Goal: Communication & Community: Answer question/provide support

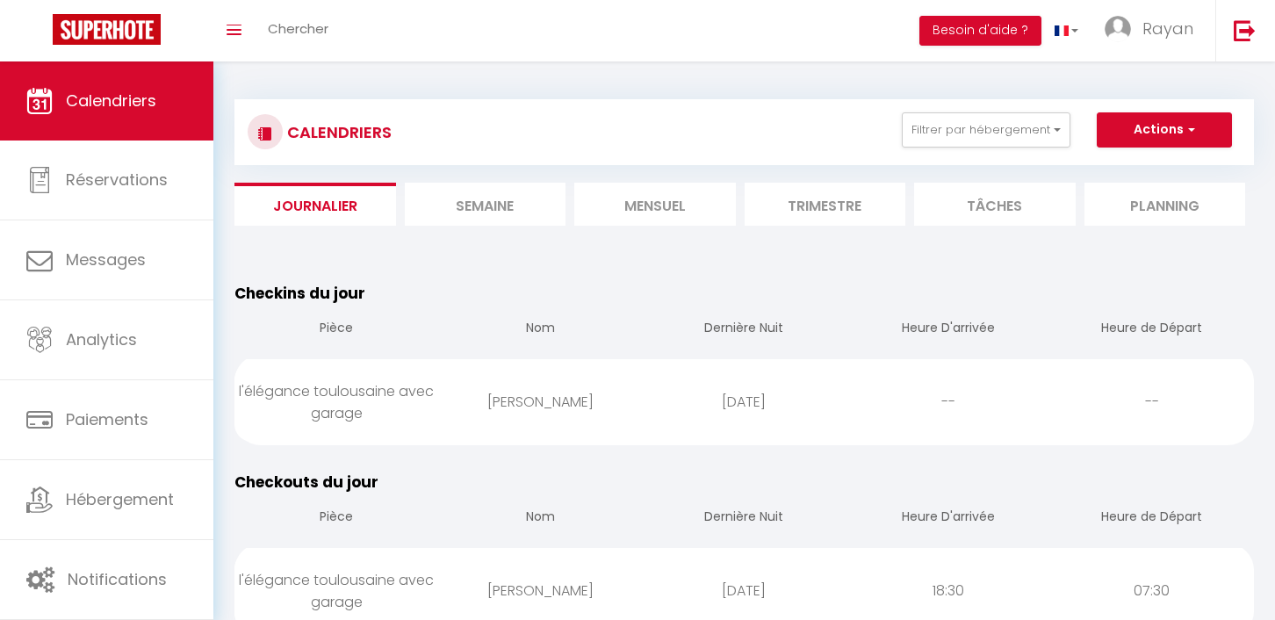
click at [508, 407] on div "[PERSON_NAME]" at bounding box center [540, 401] width 204 height 57
select select "0"
select select "1"
select select
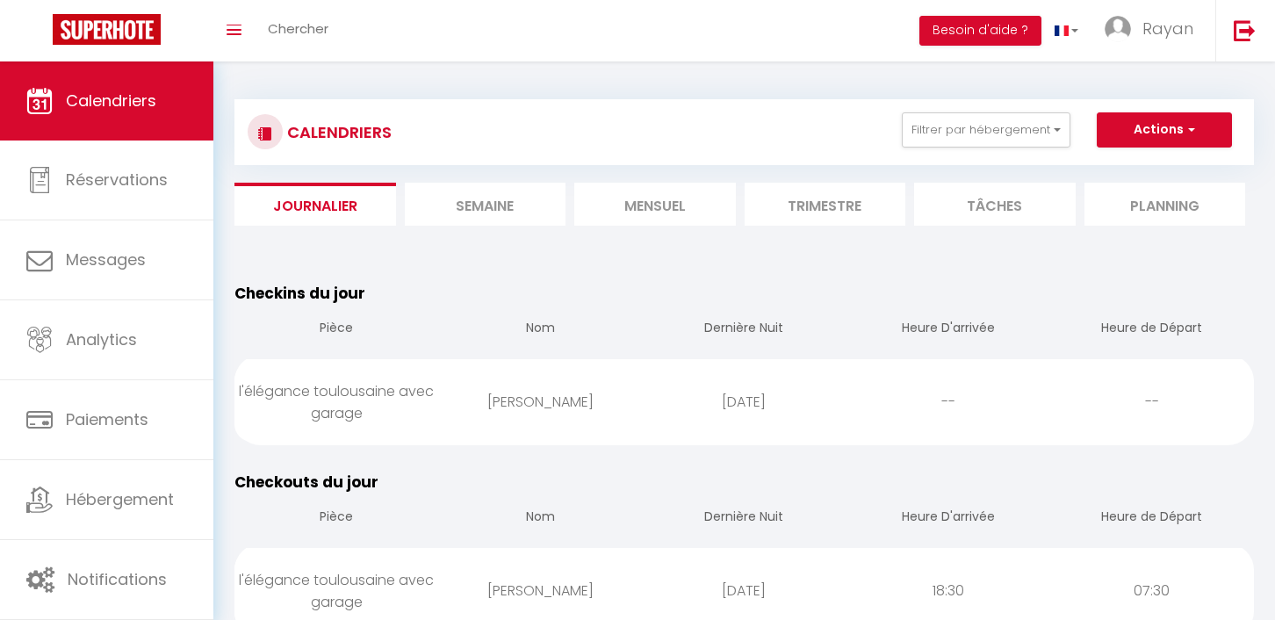
select select
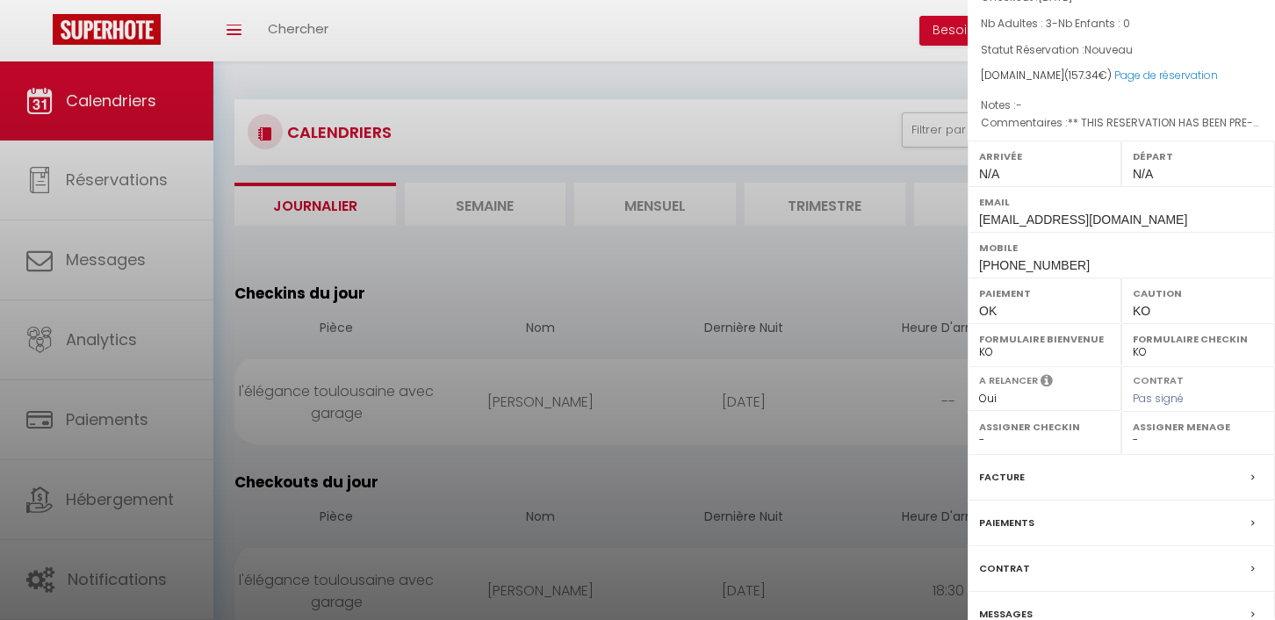
scroll to position [227, 0]
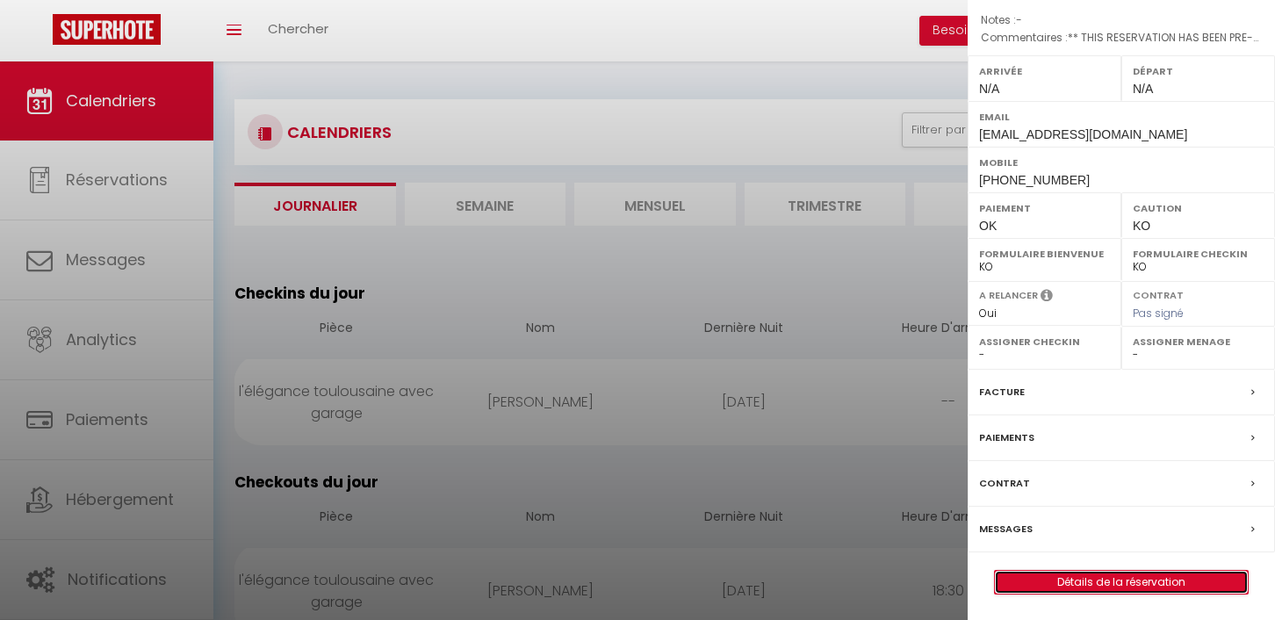
click at [1060, 577] on link "Détails de la réservation" at bounding box center [1121, 582] width 253 height 23
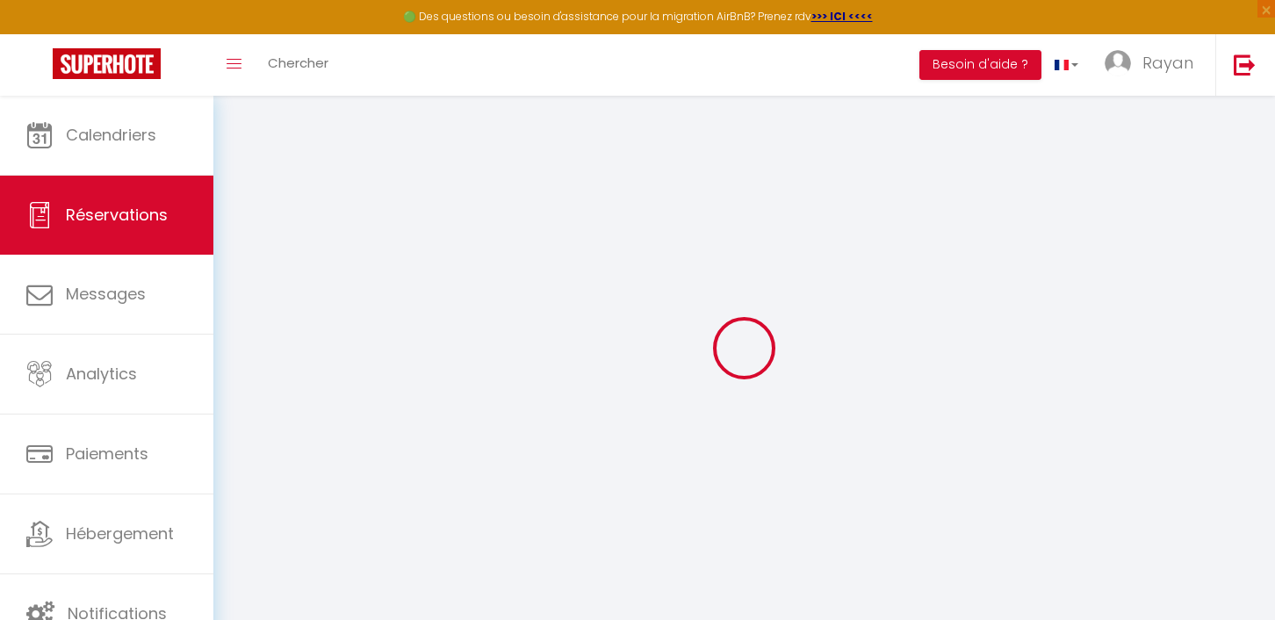
select select
checkbox input "false"
select index
type https\ "** THIS RESERVATION HAS BEEN PRE-PAID ** BOOKING NOTE : Payment charge is EUR 2…"
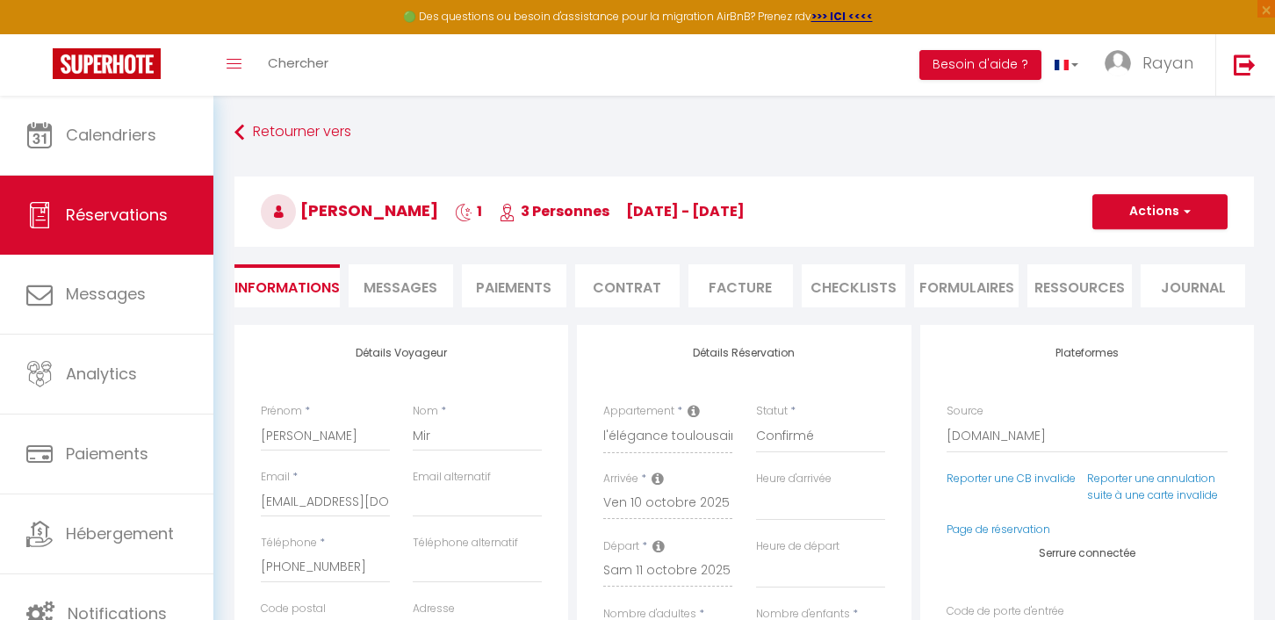
type input "35"
type input "7.52"
select select
checkbox input "false"
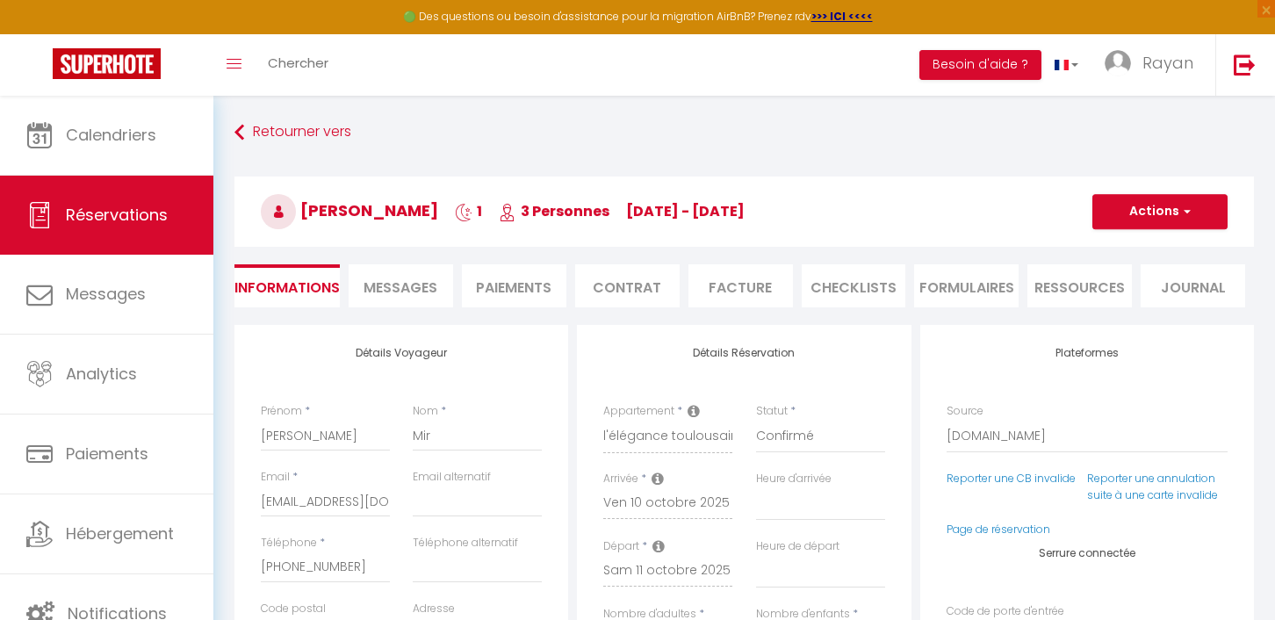
select index
checkbox input "false"
select index
select select
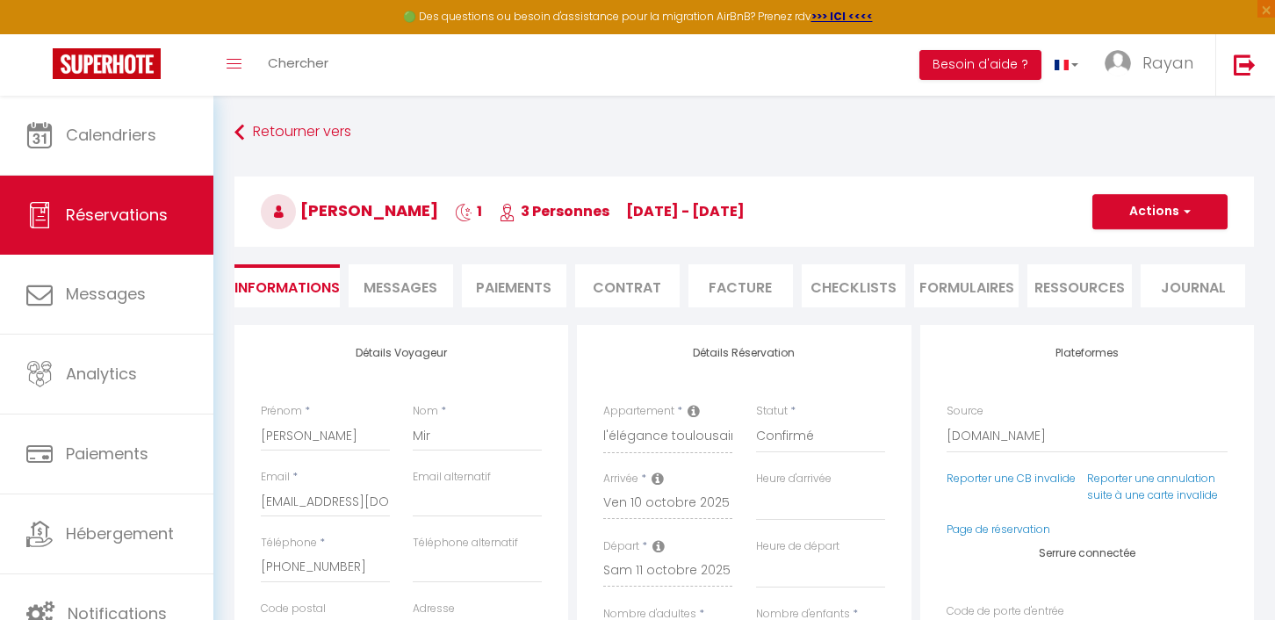
click at [432, 297] on span "Messages" at bounding box center [401, 288] width 74 height 20
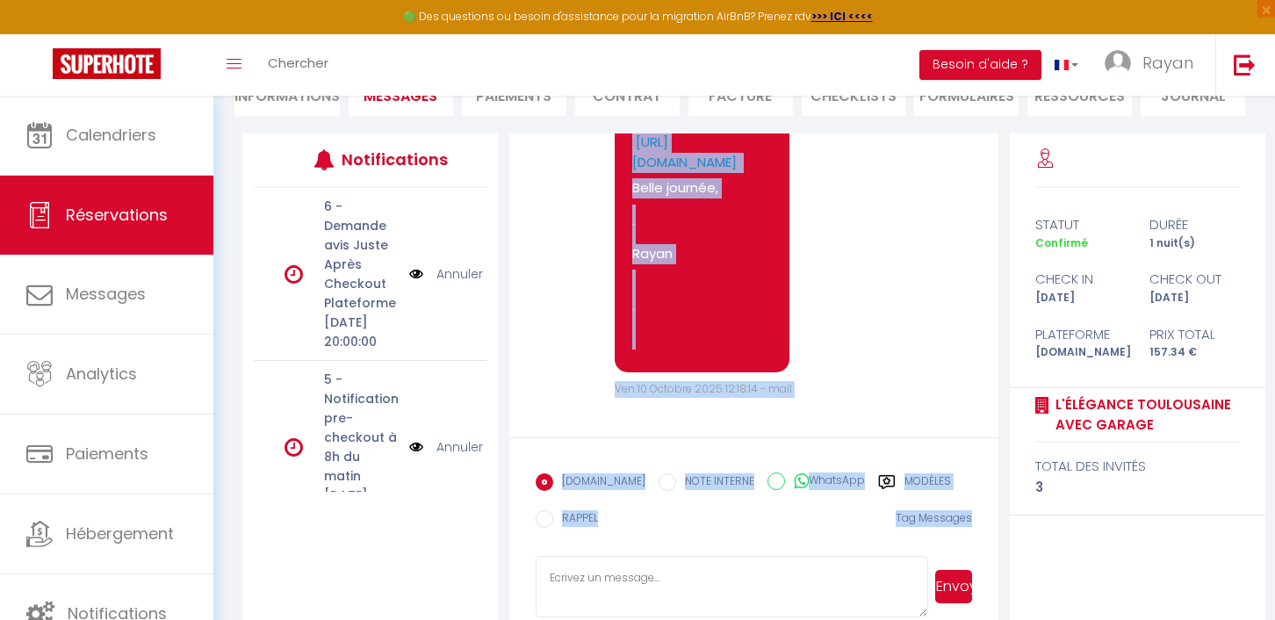
scroll to position [195, 0]
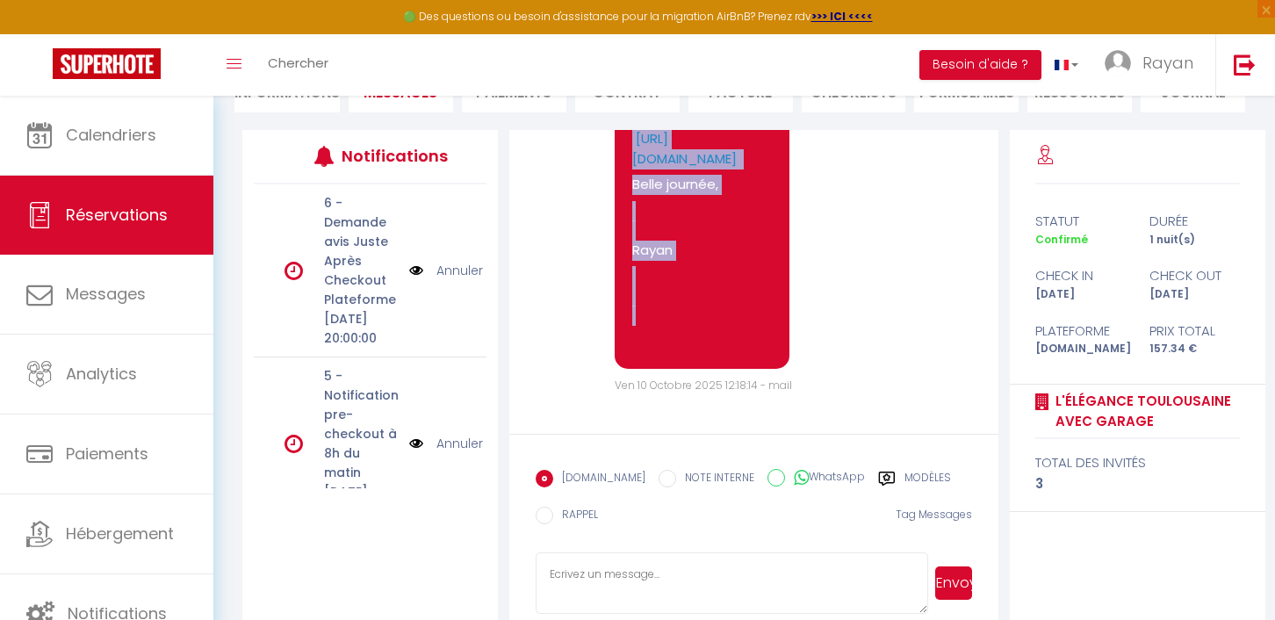
drag, startPoint x: 627, startPoint y: 385, endPoint x: 710, endPoint y: 324, distance: 102.4
click at [710, 324] on div "Bonjour [PERSON_NAME], Afin de recevoir le code d'accès à l'appartement , Merci…" at bounding box center [702, 64] width 175 height 612
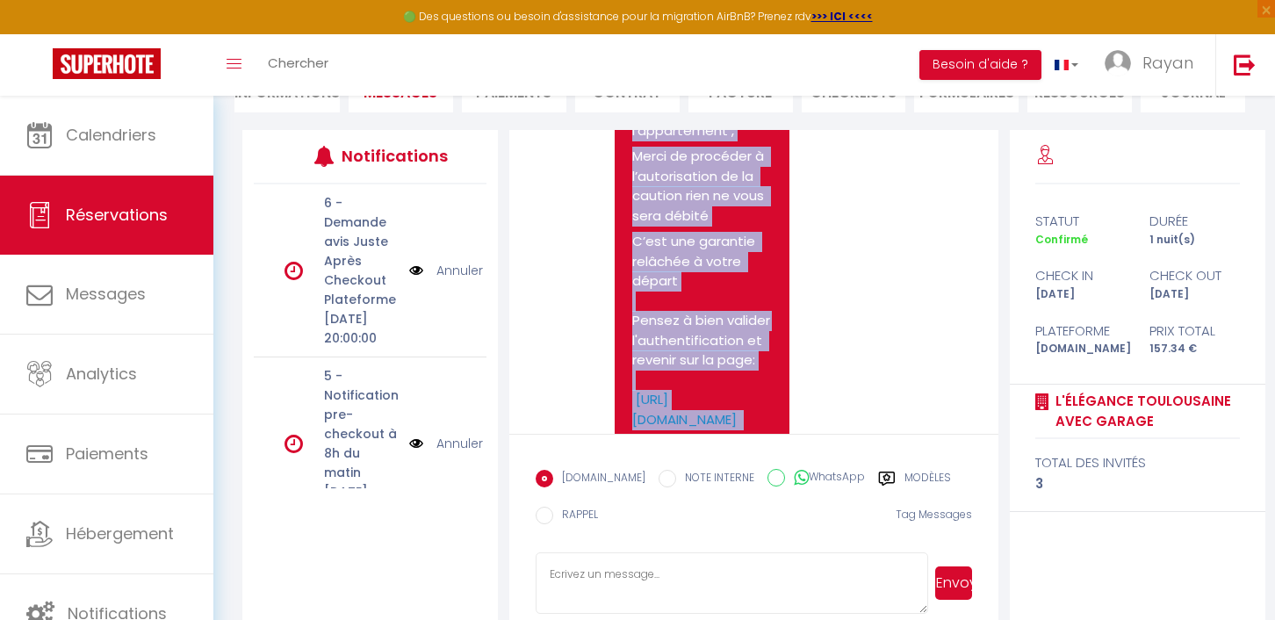
scroll to position [1751, 0]
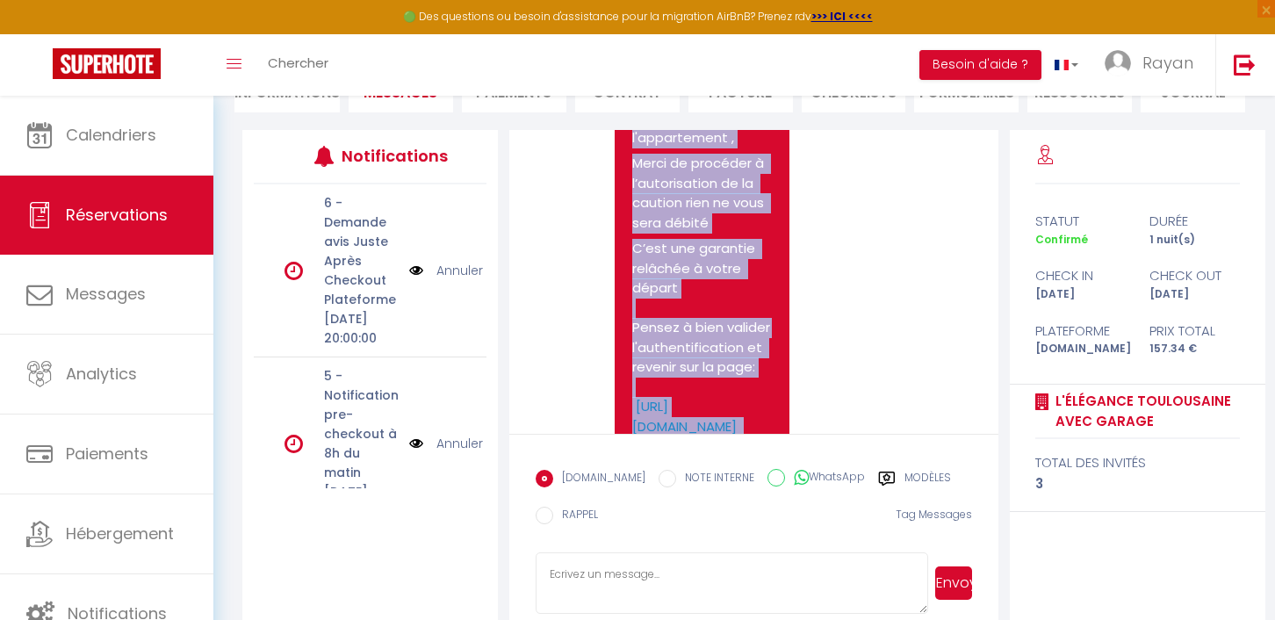
copy pre "Bonjour [PERSON_NAME], Afin de recevoir le code d'accès à l'appartement , Merci…"
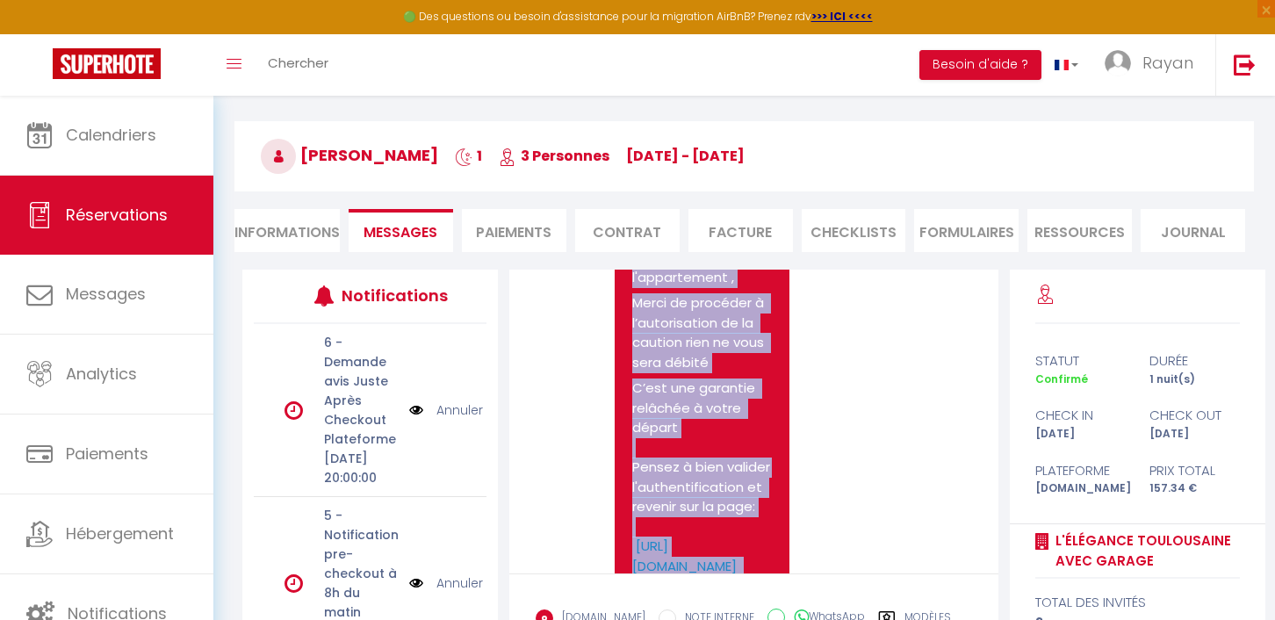
scroll to position [0, 0]
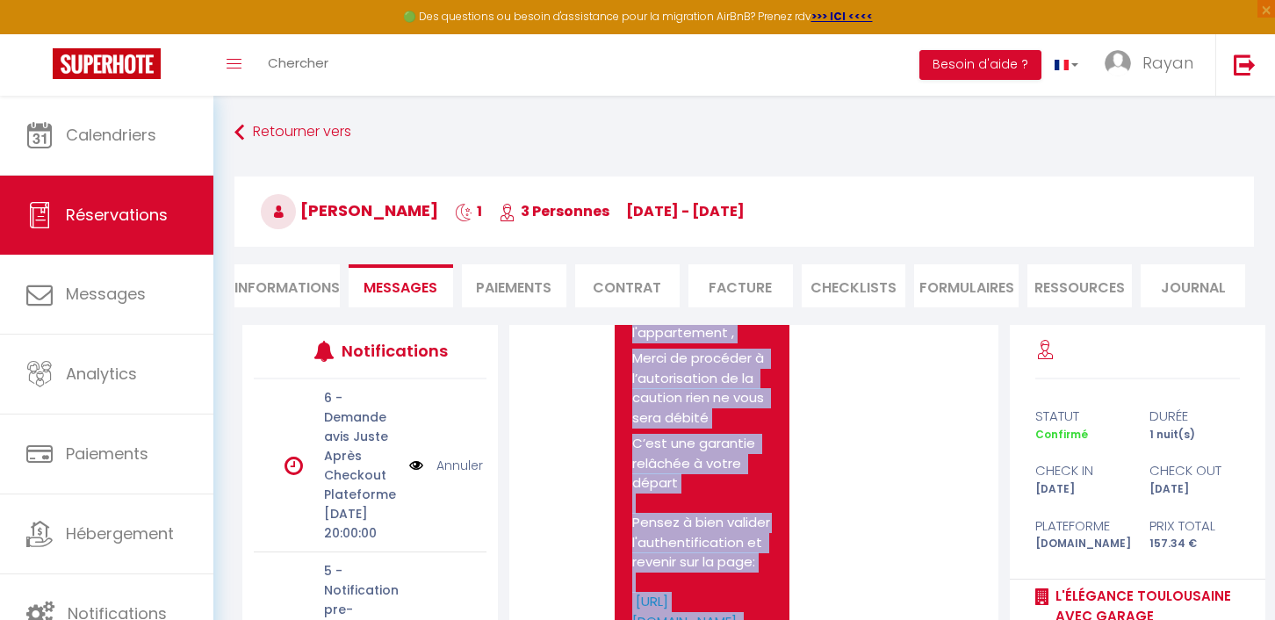
click at [696, 428] on p "Merci de procéder à l’autorisation de la caution rien ne vous sera débité" at bounding box center [702, 388] width 140 height 79
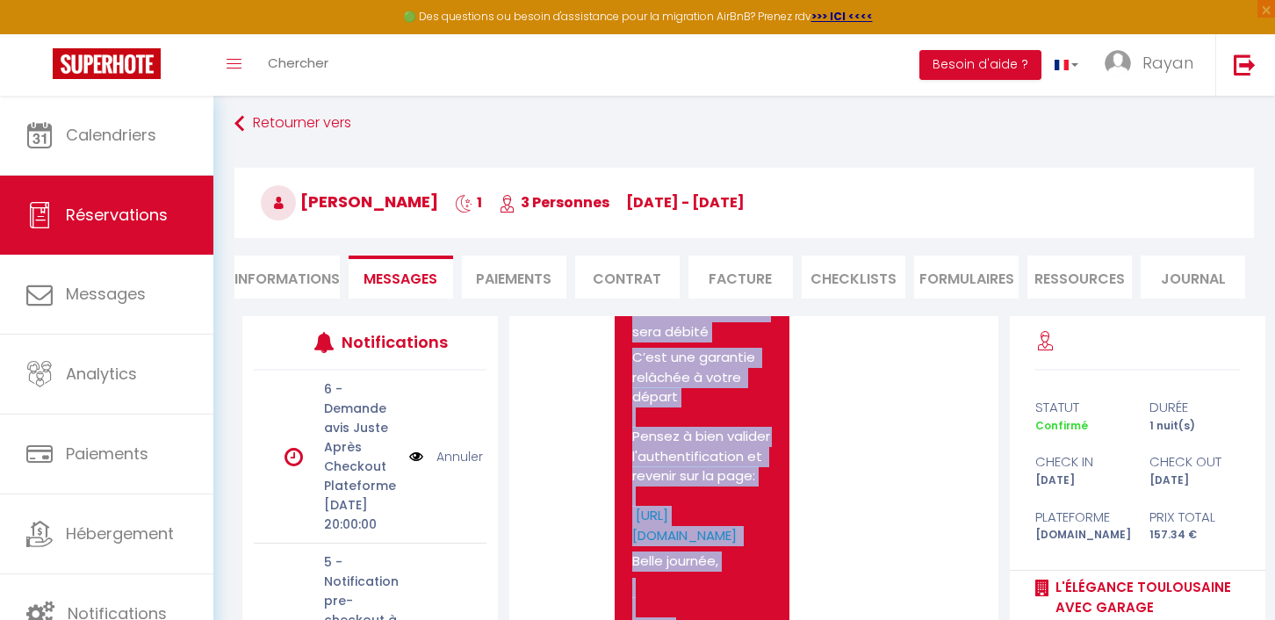
scroll to position [1905, 0]
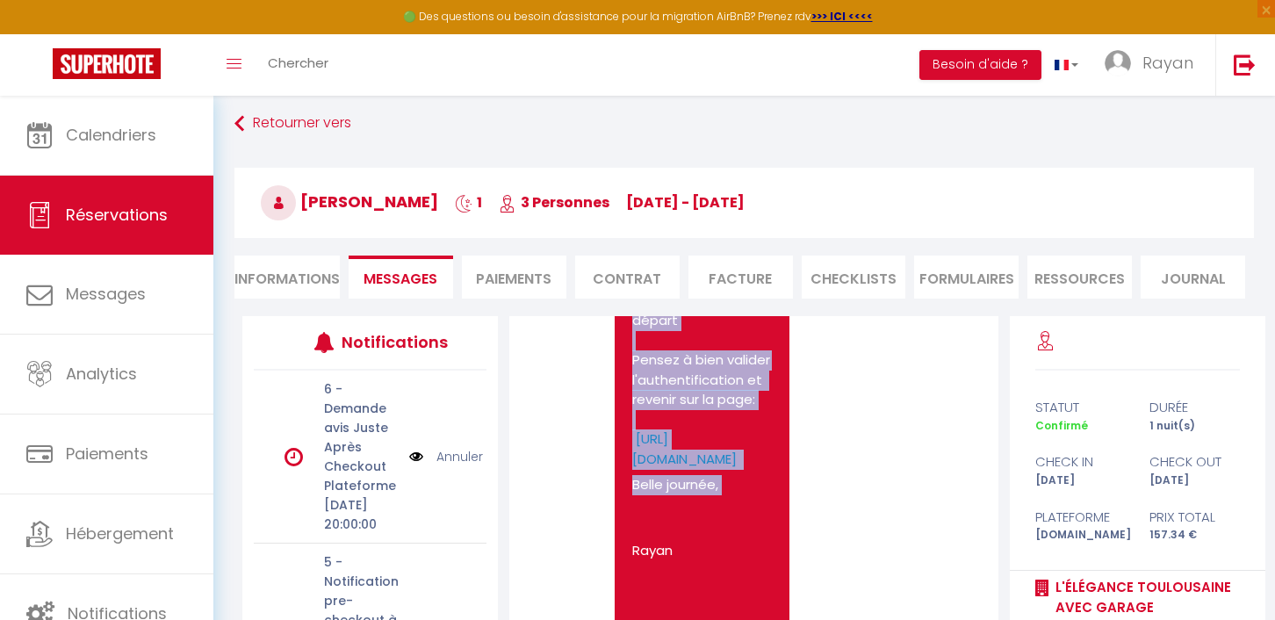
drag, startPoint x: 634, startPoint y: 397, endPoint x: 730, endPoint y: 595, distance: 220.4
click at [729, 594] on pre "Bonjour [PERSON_NAME], Afin de recevoir le code d'accès à l'appartement , Merci…" at bounding box center [702, 364] width 140 height 577
copy pre "Bonjour [PERSON_NAME], Afin de recevoir le code d'accès à l'appartement , Merci…"
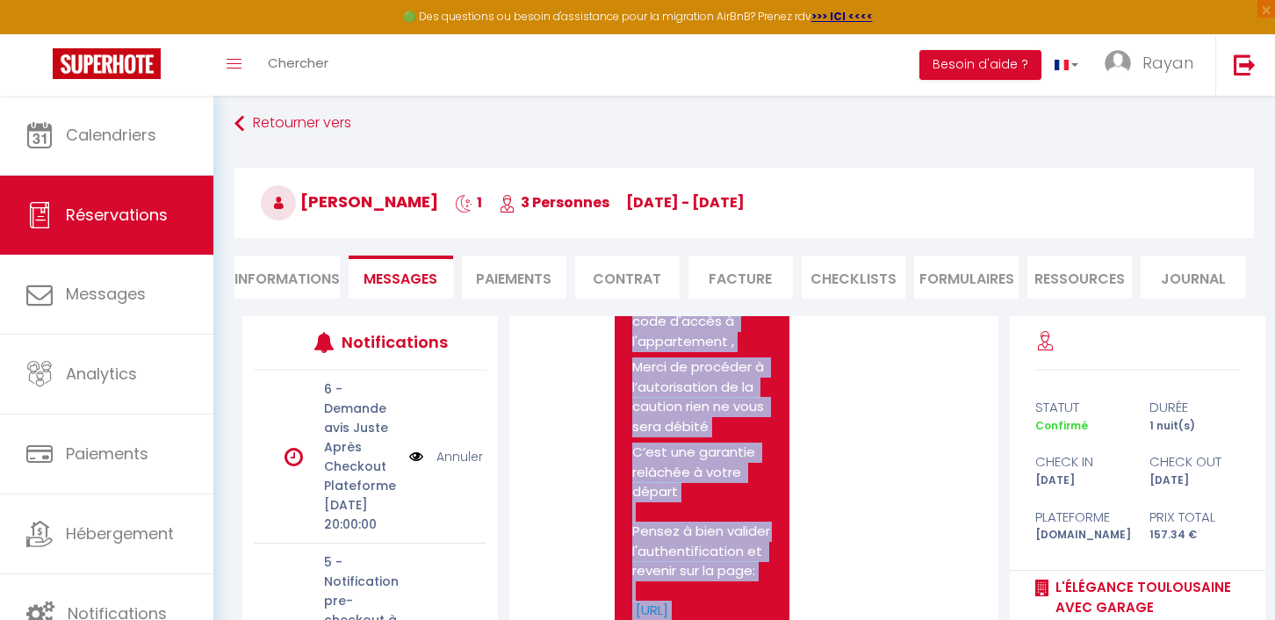
scroll to position [1634, 0]
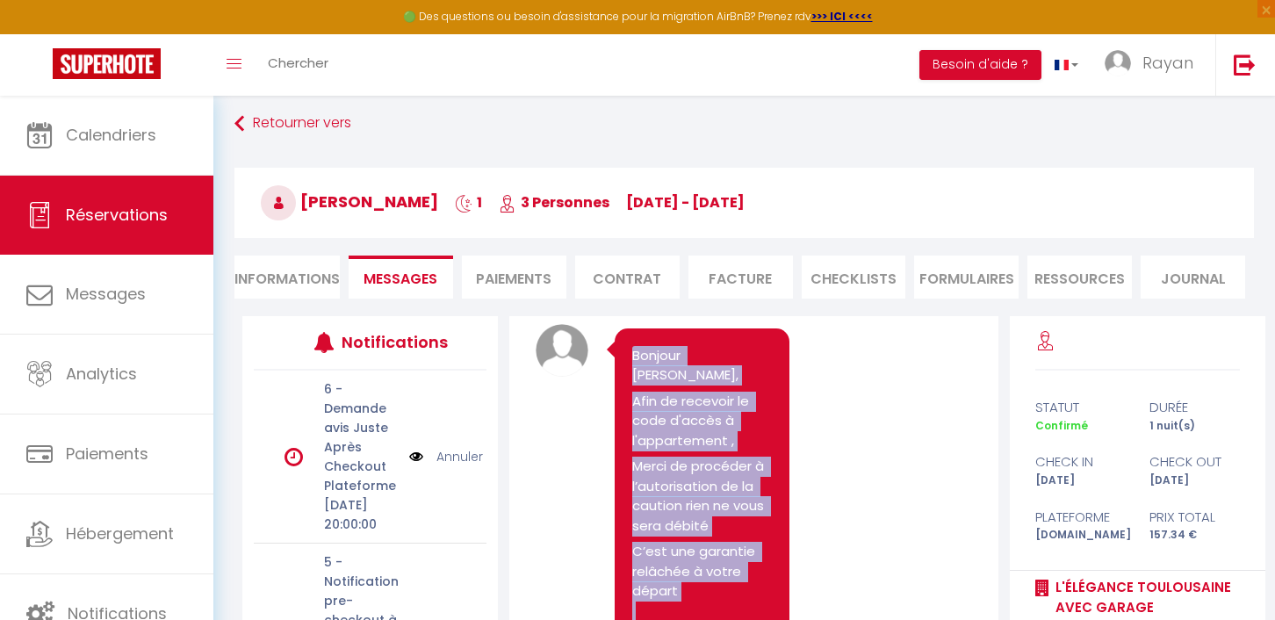
copy pre "Bonjour [PERSON_NAME], Afin de recevoir le code d'accès à l'appartement , Merci…"
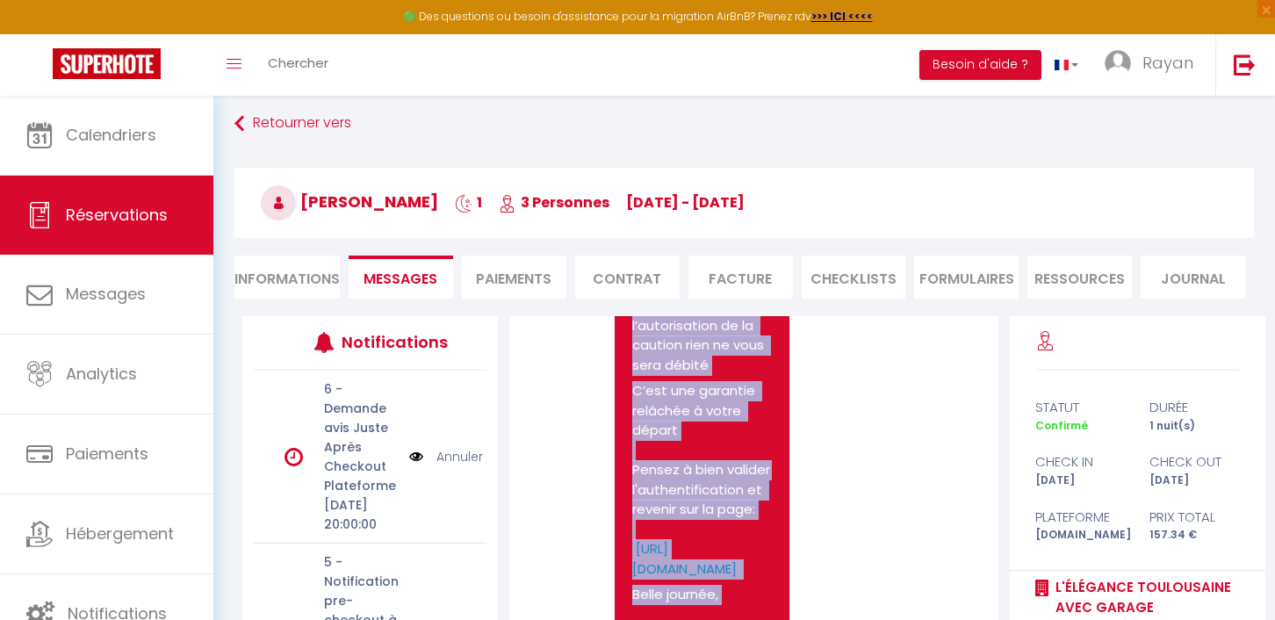
scroll to position [1789, 0]
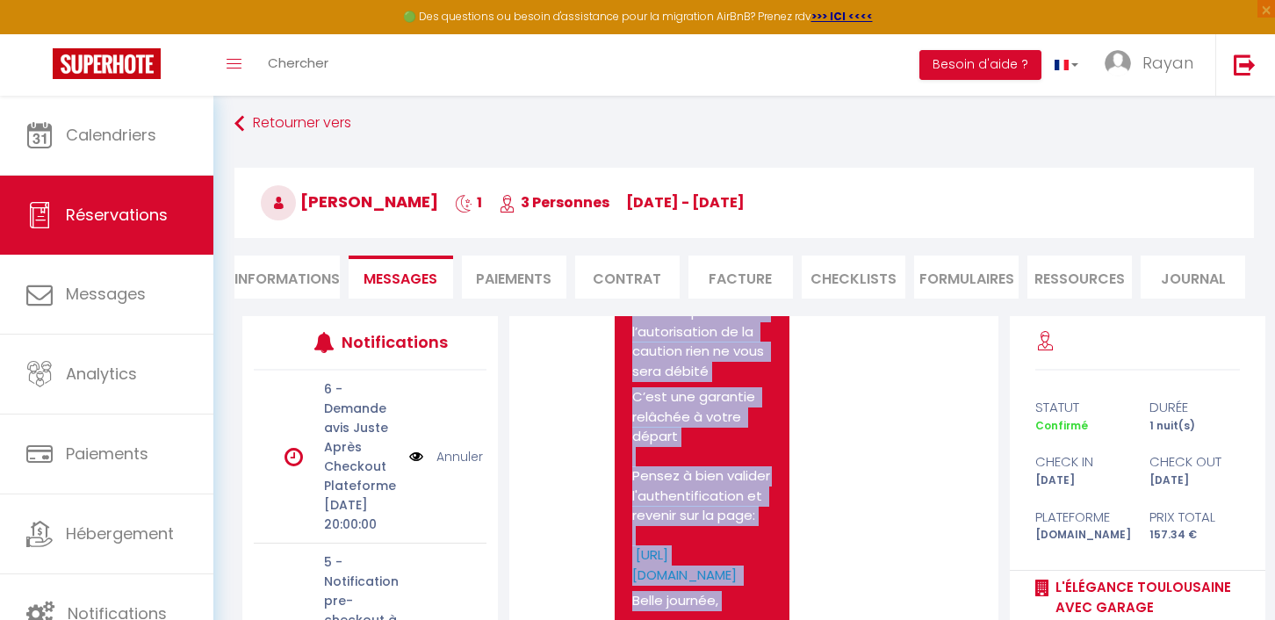
select select
select index
select select
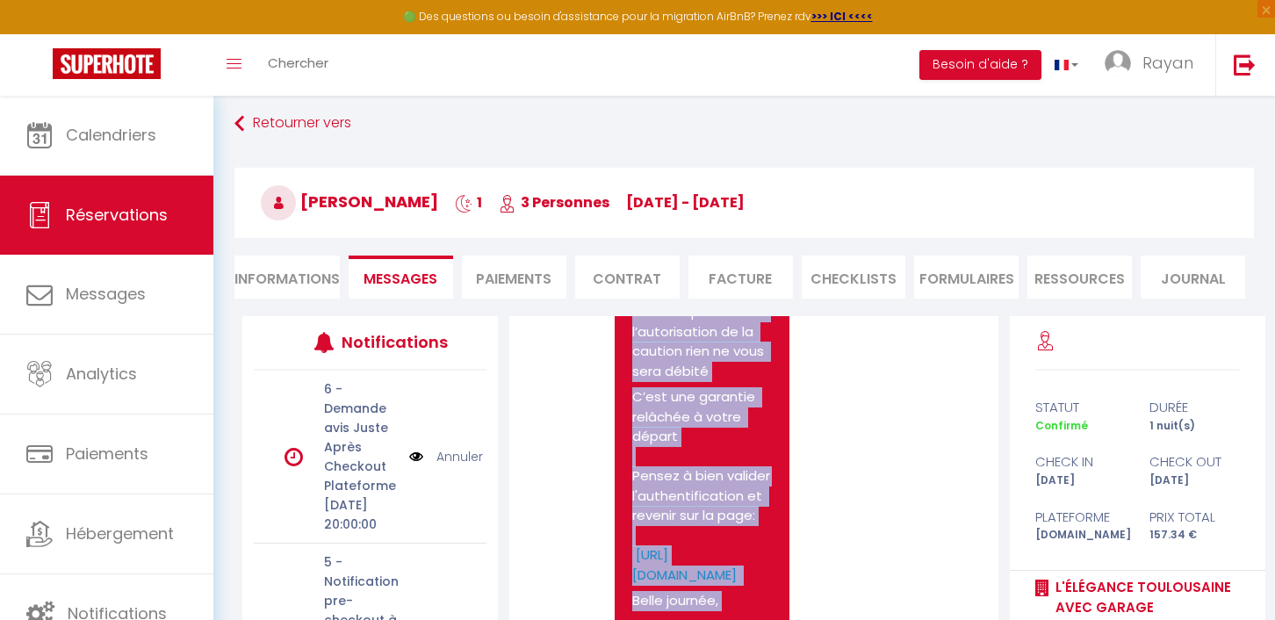
select index
copy pre "Bonjour [PERSON_NAME], Afin de recevoir le code d'accès à l'appartement , Merci…"
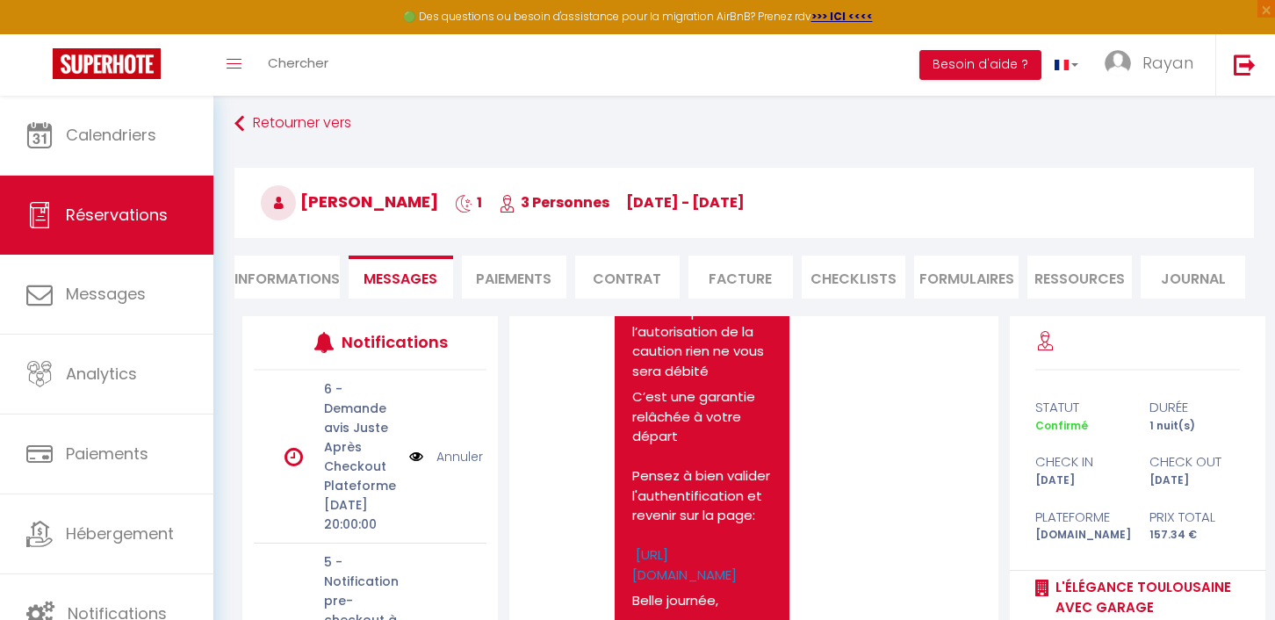
click at [319, 280] on li "Informations" at bounding box center [286, 277] width 105 height 43
select select
select index
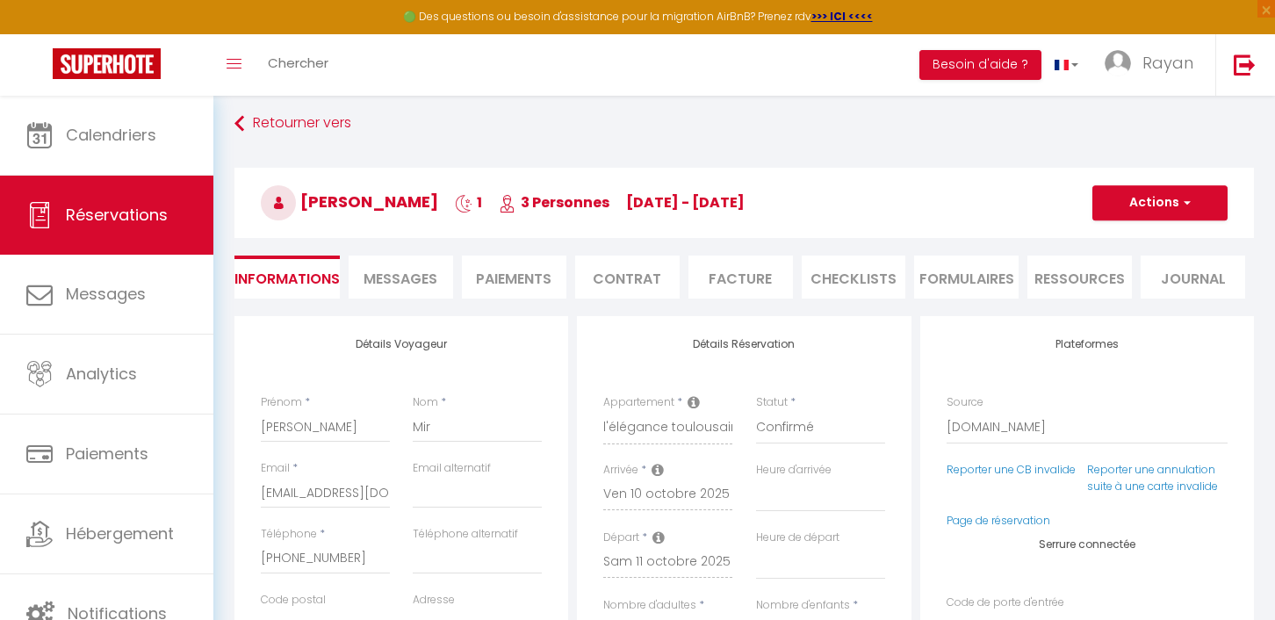
click at [409, 284] on span "Messages" at bounding box center [401, 279] width 74 height 20
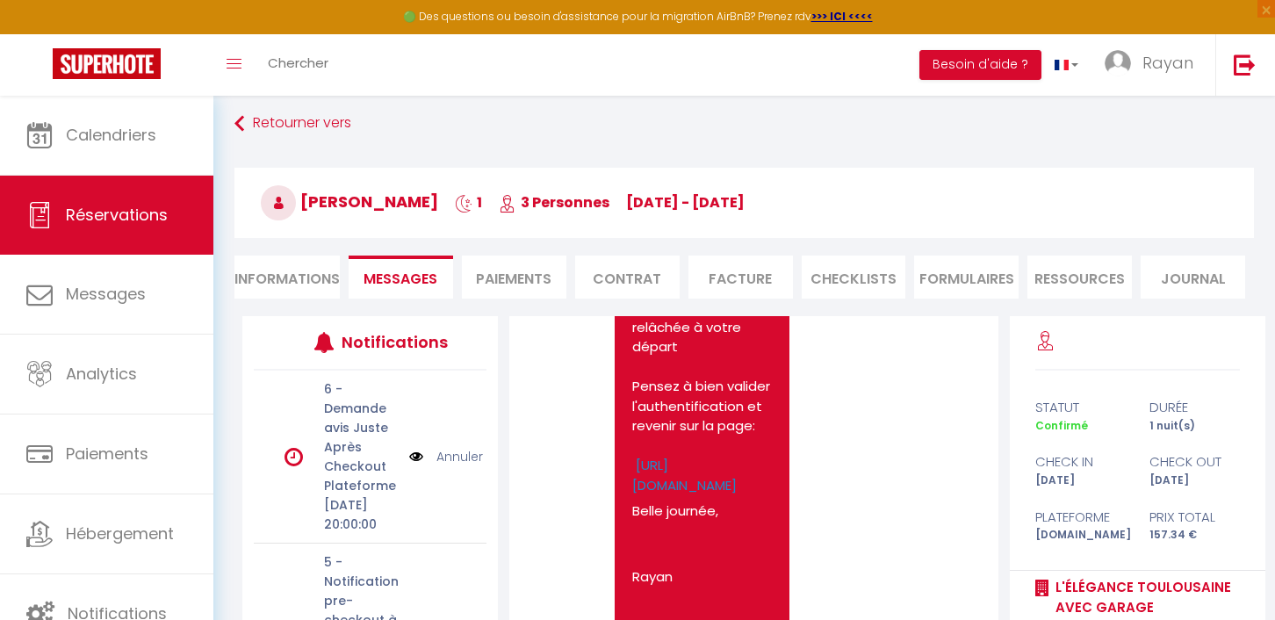
scroll to position [222, 0]
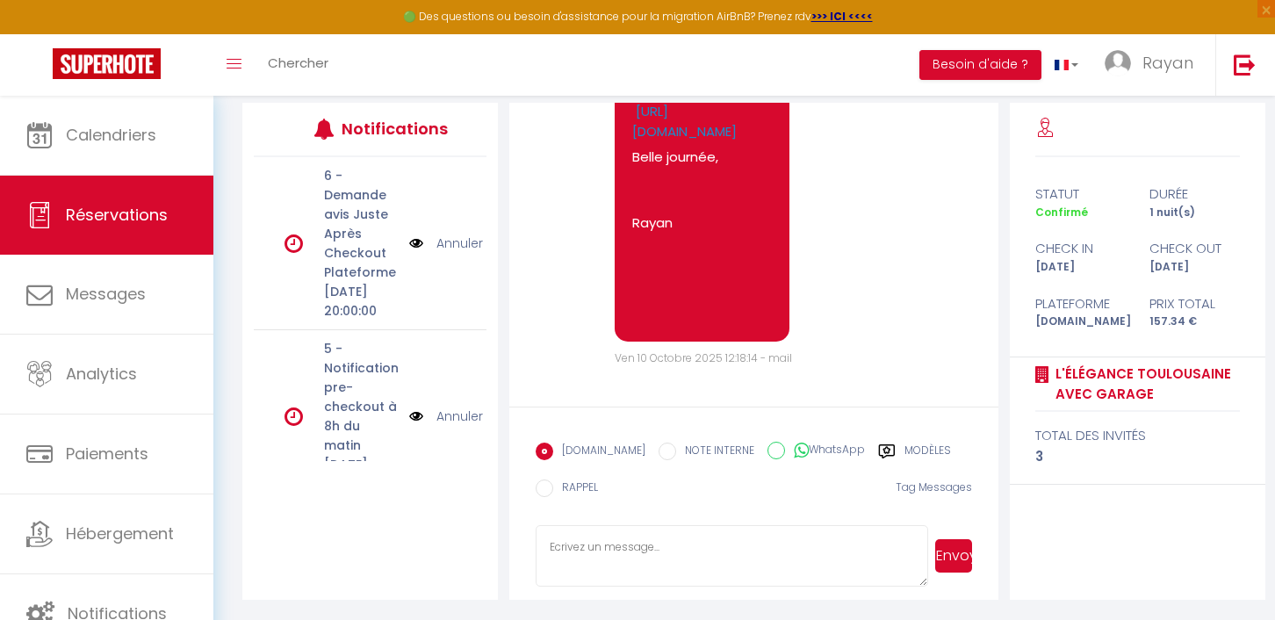
drag, startPoint x: 676, startPoint y: 581, endPoint x: 692, endPoint y: 231, distance: 350.8
click at [691, 232] on p "Rayan" at bounding box center [702, 223] width 140 height 20
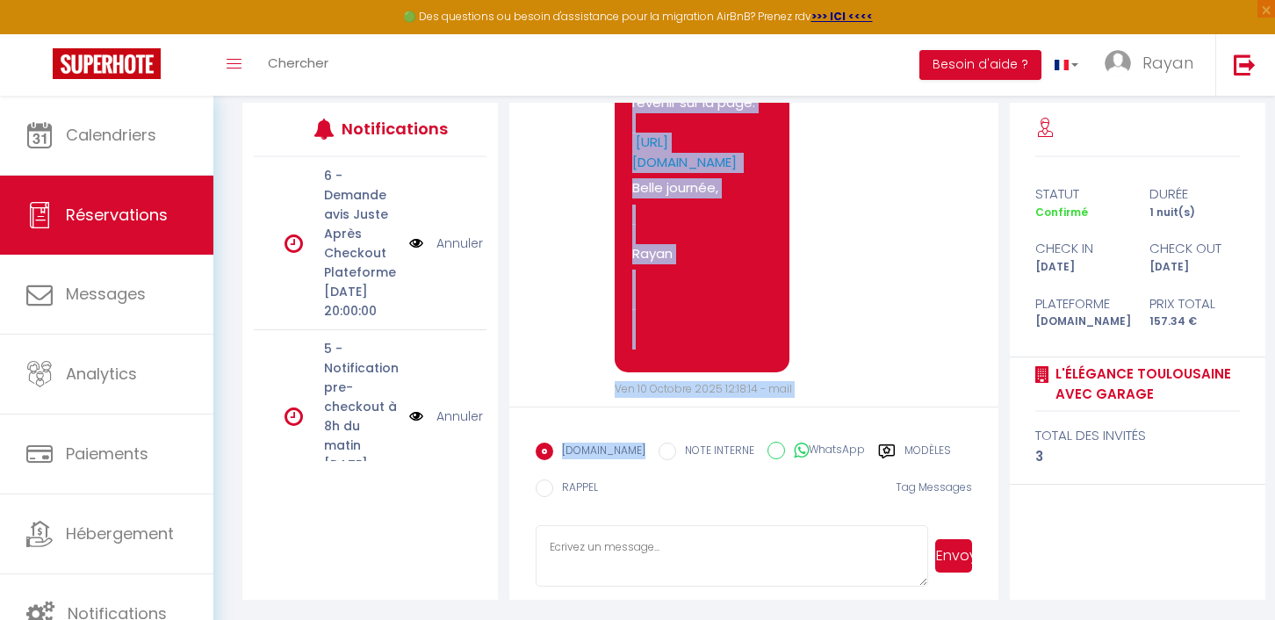
scroll to position [2023, 0]
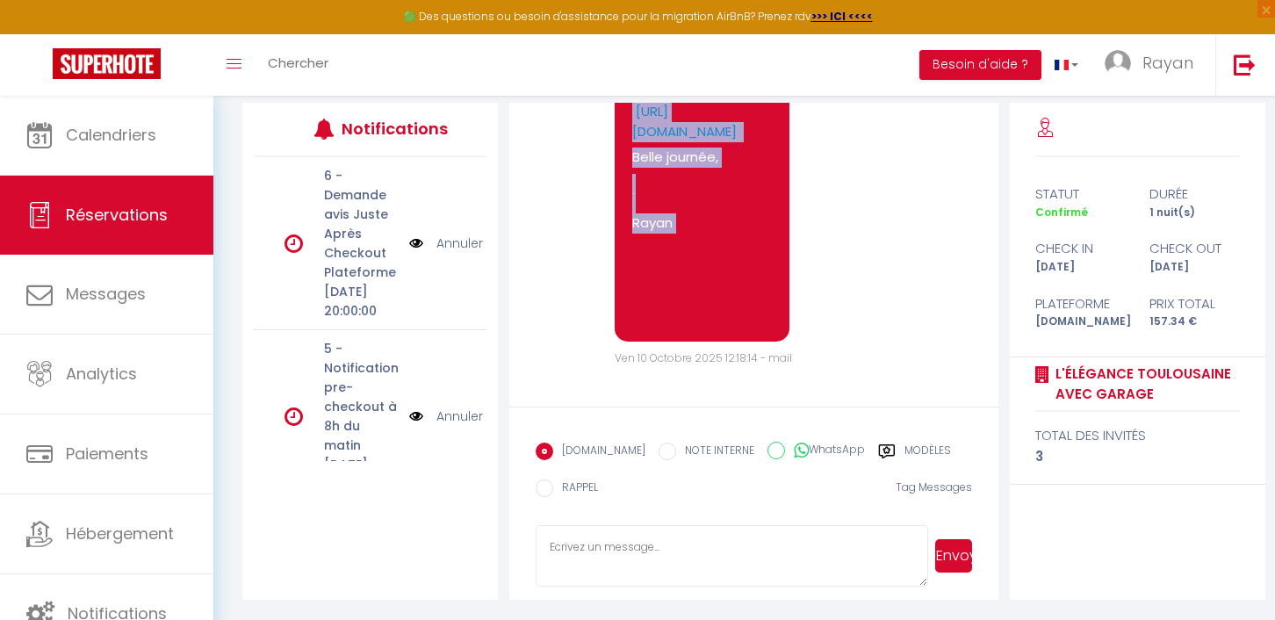
drag, startPoint x: 638, startPoint y: 121, endPoint x: 698, endPoint y: 331, distance: 218.5
click at [698, 331] on div "Bonjour [PERSON_NAME], Afin de recevoir le code d'accès à l'appartement , Merci…" at bounding box center [702, 36] width 175 height 612
copy pre "Bonjour [PERSON_NAME], Afin de recevoir le code d'accès à l'appartement , Merci…"
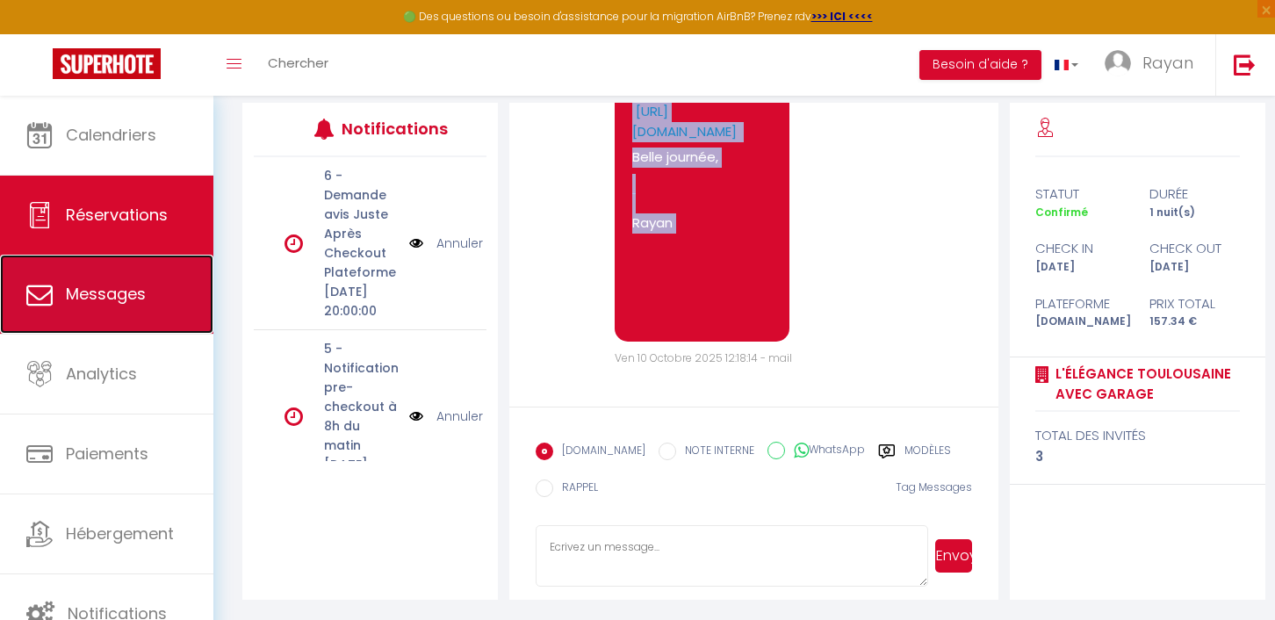
click at [166, 295] on link "Messages" at bounding box center [106, 294] width 213 height 79
select select "message"
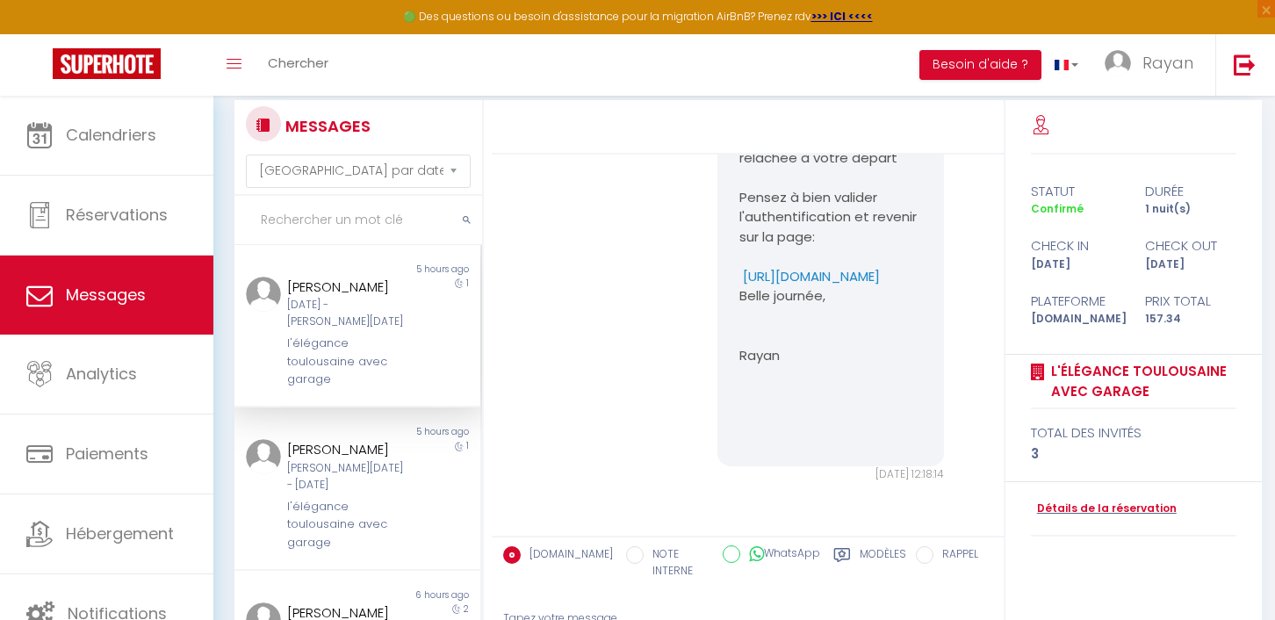
scroll to position [76, 0]
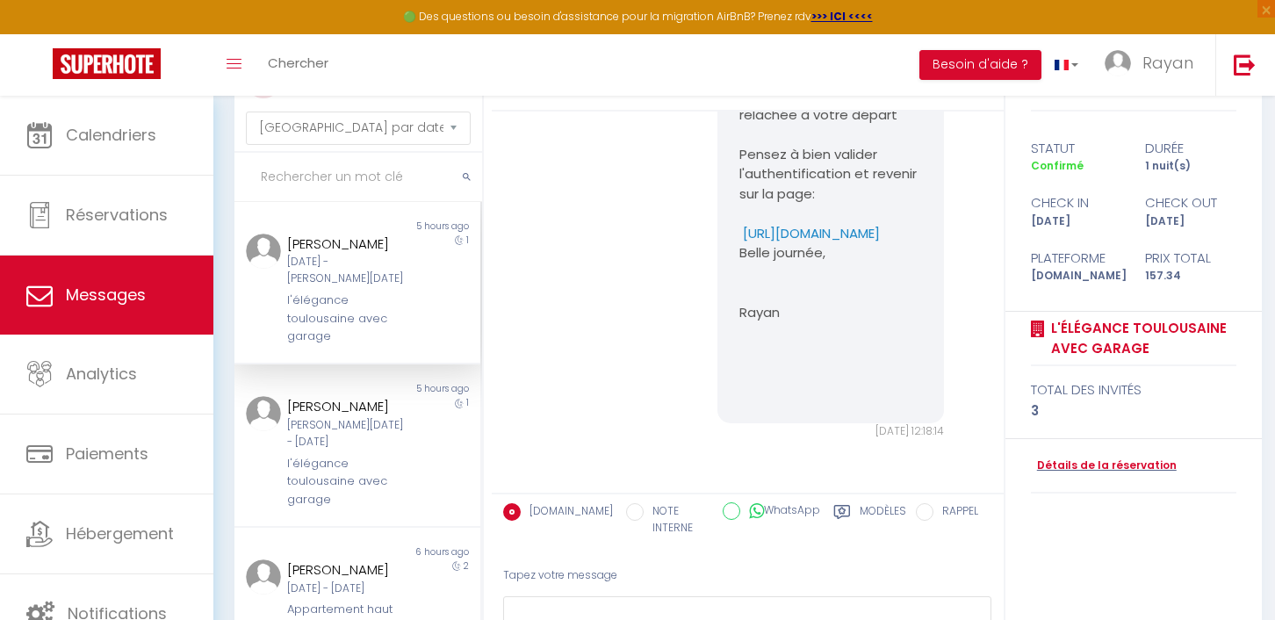
click at [862, 503] on label "Modèles" at bounding box center [883, 521] width 47 height 36
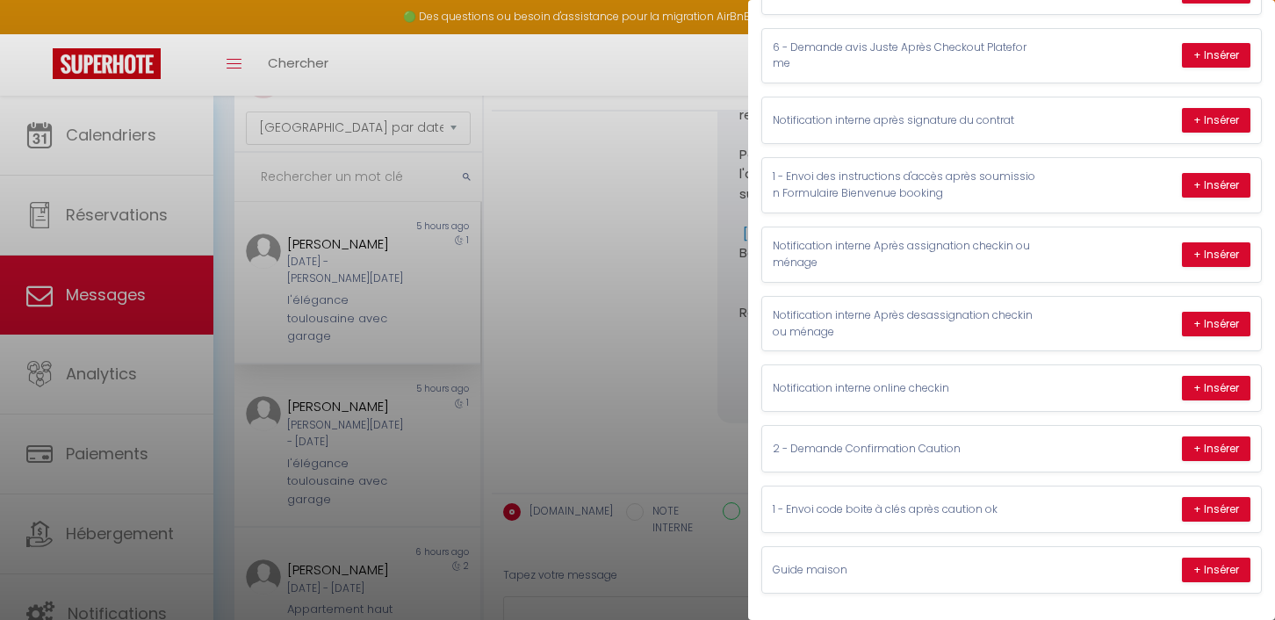
scroll to position [205, 0]
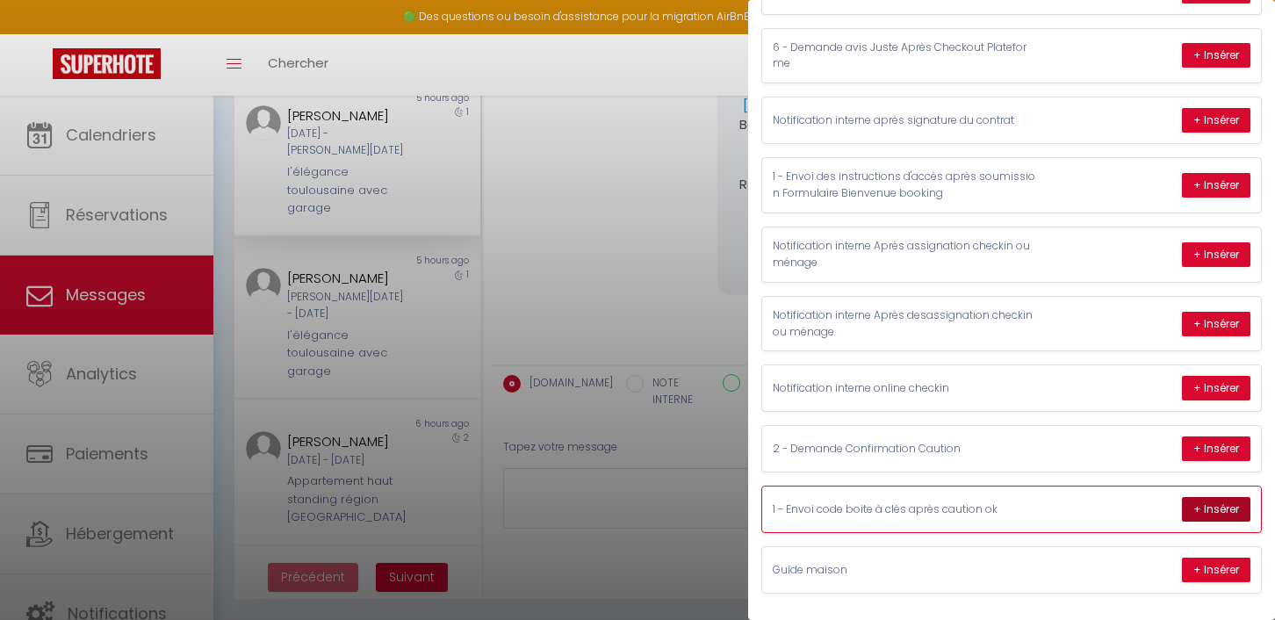
click at [1219, 502] on button "+ Insérer" at bounding box center [1216, 509] width 69 height 25
type textarea "Hello [PERSON_NAME], We confirm that the deposit has been registered. Here are …"
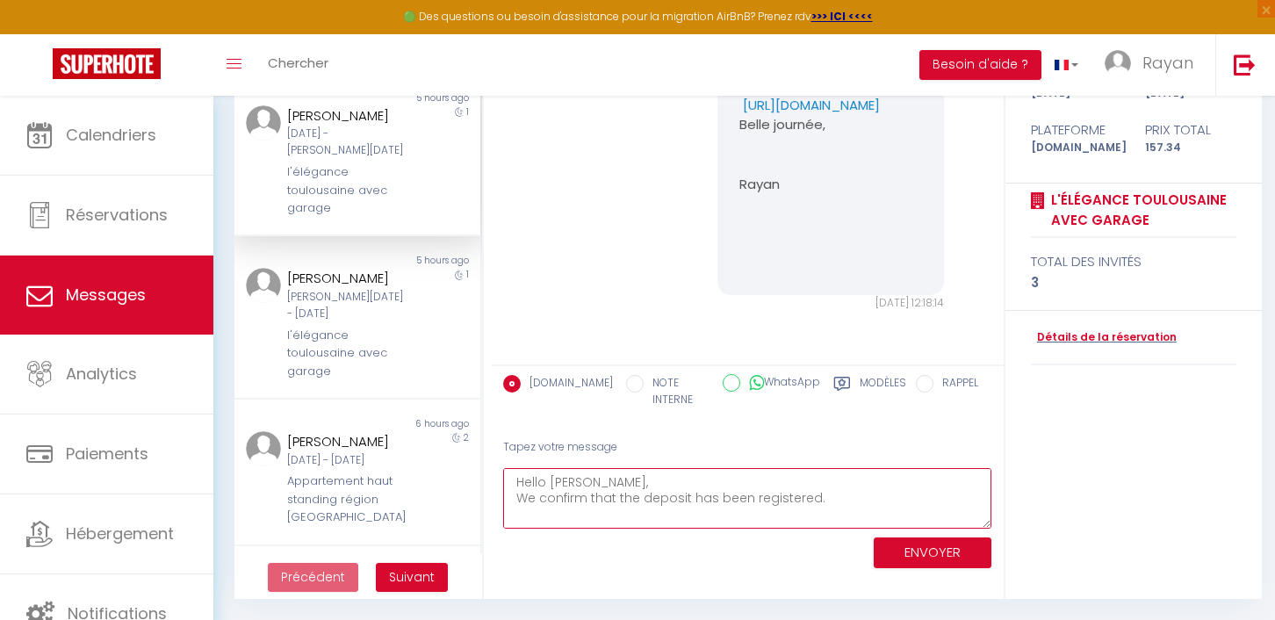
click at [742, 477] on textarea "Hello [PERSON_NAME], We confirm that the deposit has been registered. Here are …" at bounding box center [747, 498] width 489 height 61
click at [742, 473] on textarea "Hello [PERSON_NAME], We confirm that the deposit has been registered. Here are …" at bounding box center [747, 498] width 489 height 61
